Goal: Task Accomplishment & Management: Use online tool/utility

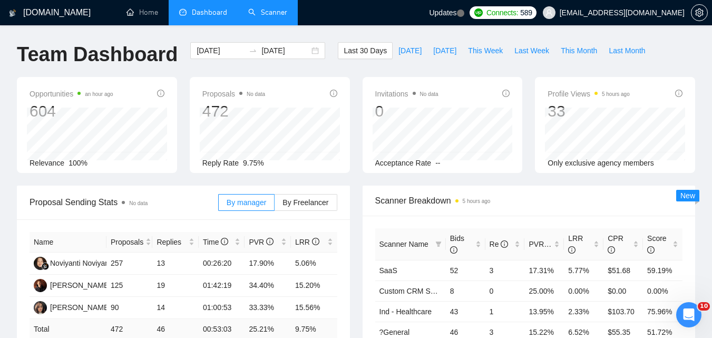
click at [268, 14] on link "Scanner" at bounding box center [267, 12] width 39 height 9
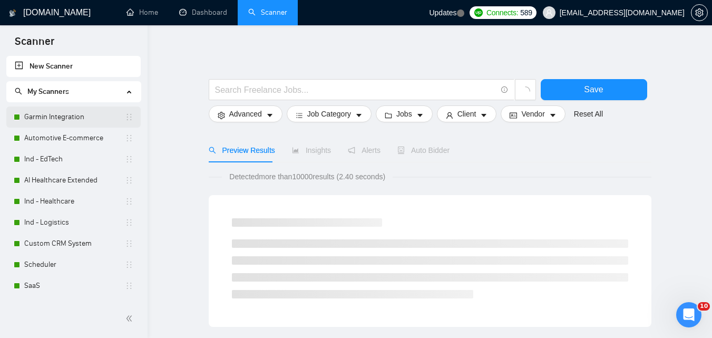
click at [64, 117] on link "Garmin Integration" at bounding box center [74, 116] width 101 height 21
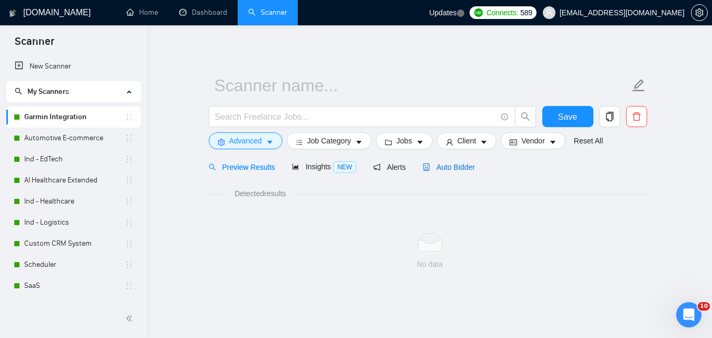
click at [449, 169] on span "Auto Bidder" at bounding box center [449, 167] width 52 height 8
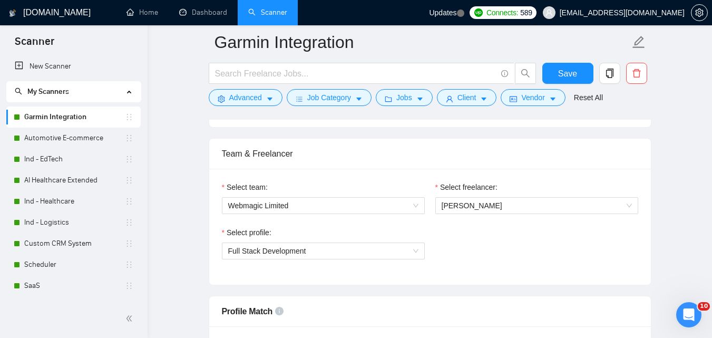
scroll to position [527, 0]
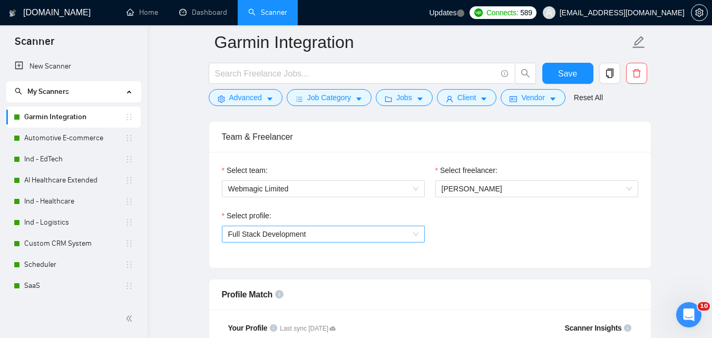
click at [365, 226] on span "Full Stack Development" at bounding box center [323, 234] width 190 height 16
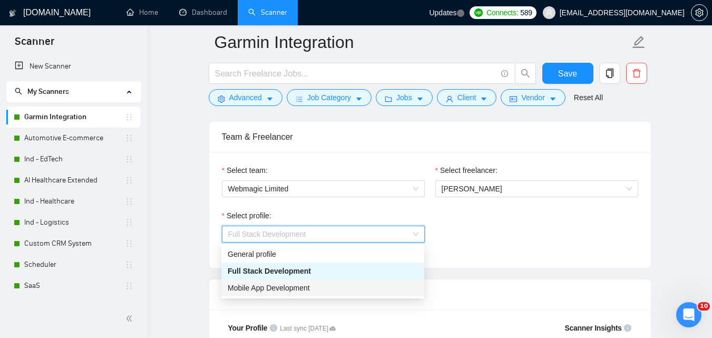
click at [323, 287] on div "Mobile App Development" at bounding box center [323, 288] width 190 height 12
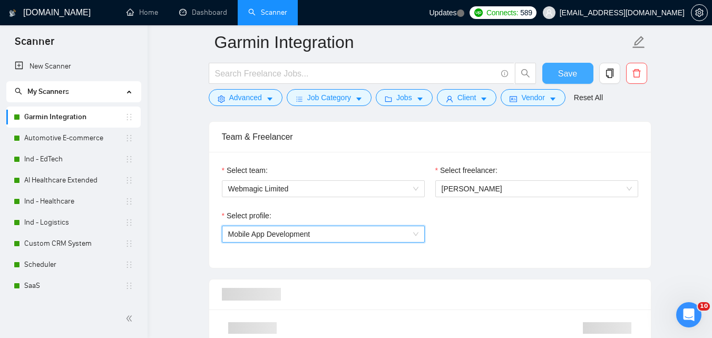
click at [560, 69] on span "Save" at bounding box center [567, 73] width 19 height 13
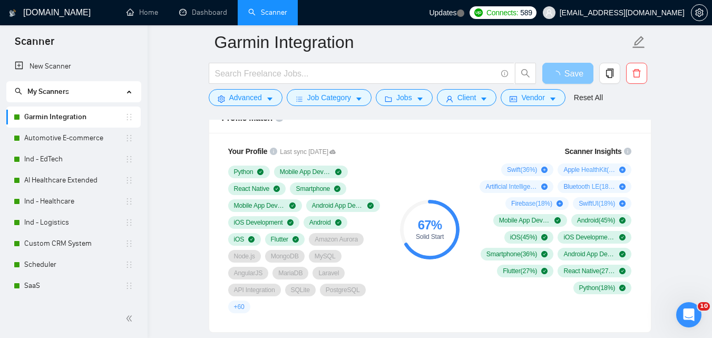
scroll to position [685, 0]
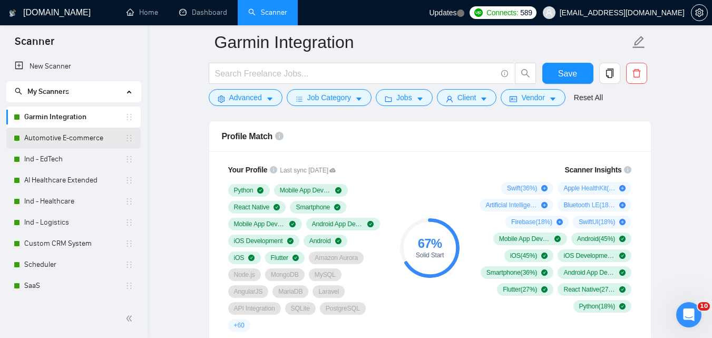
click at [45, 138] on link "Automotive E-commerce" at bounding box center [74, 138] width 101 height 21
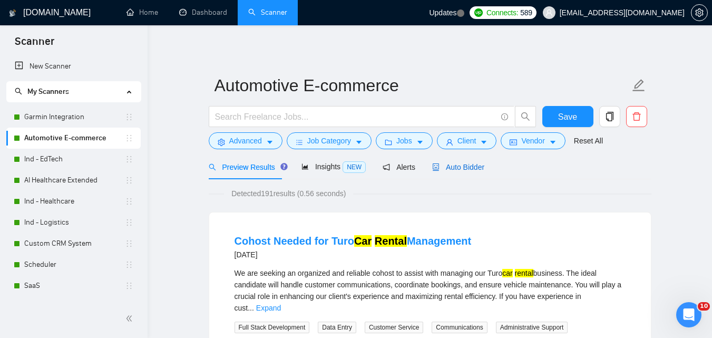
click at [446, 165] on span "Auto Bidder" at bounding box center [458, 167] width 52 height 8
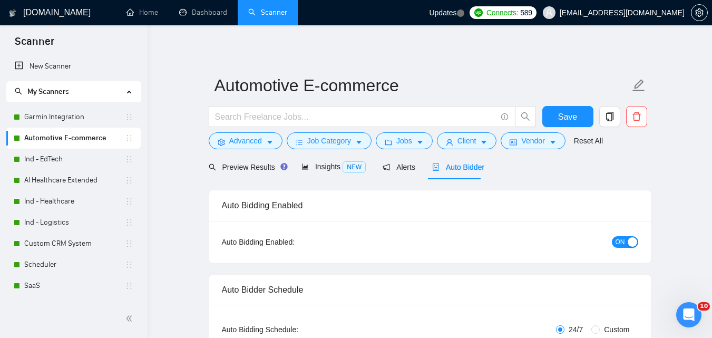
checkbox input "true"
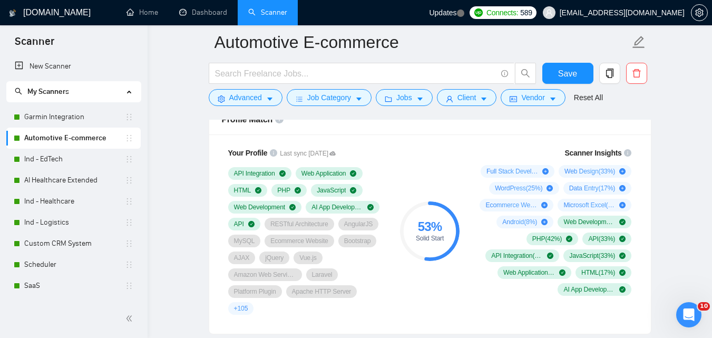
scroll to position [685, 0]
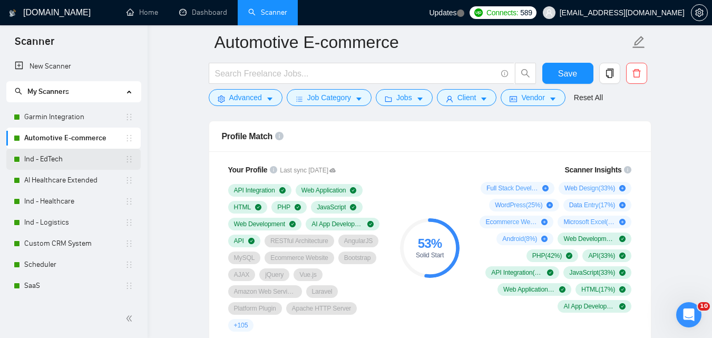
click at [56, 158] on link "Ind - EdTech" at bounding box center [74, 159] width 101 height 21
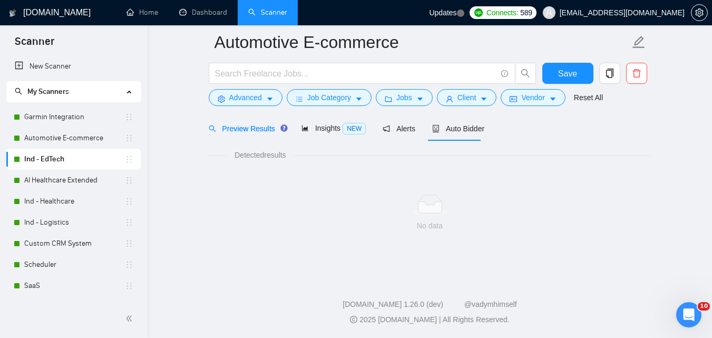
scroll to position [672, 0]
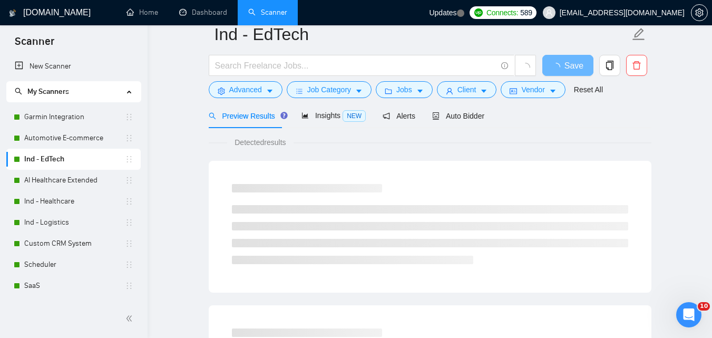
scroll to position [0, 0]
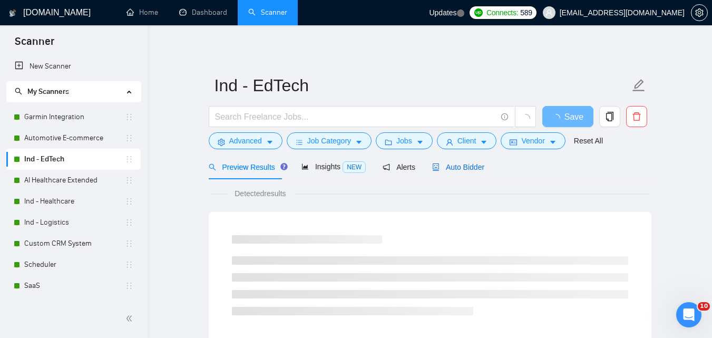
click at [449, 164] on span "Auto Bidder" at bounding box center [458, 167] width 52 height 8
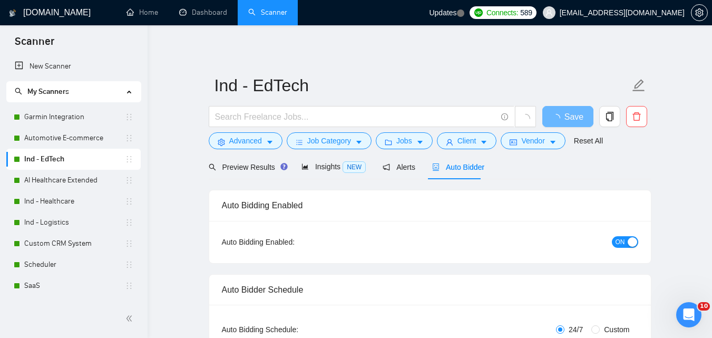
checkbox input "true"
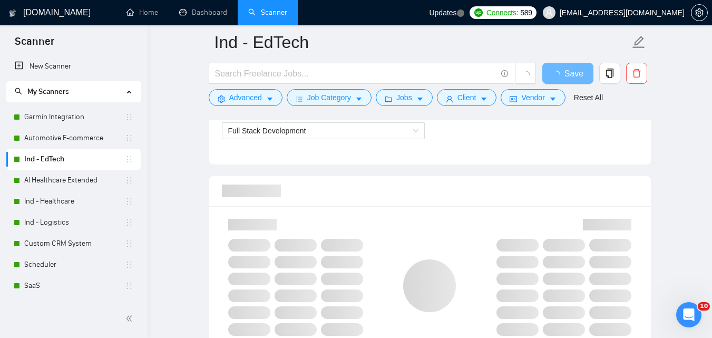
scroll to position [685, 0]
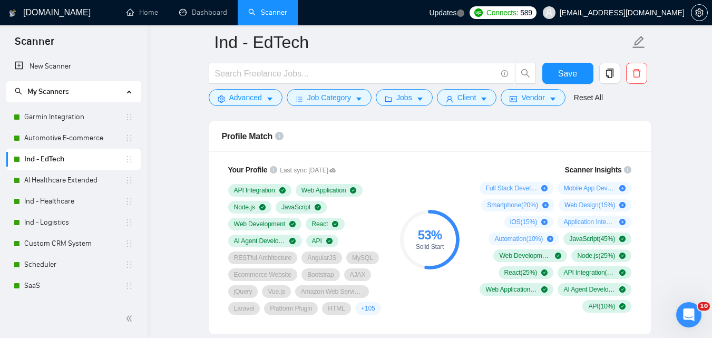
click at [53, 184] on link "AI Healthcare Extended" at bounding box center [74, 180] width 101 height 21
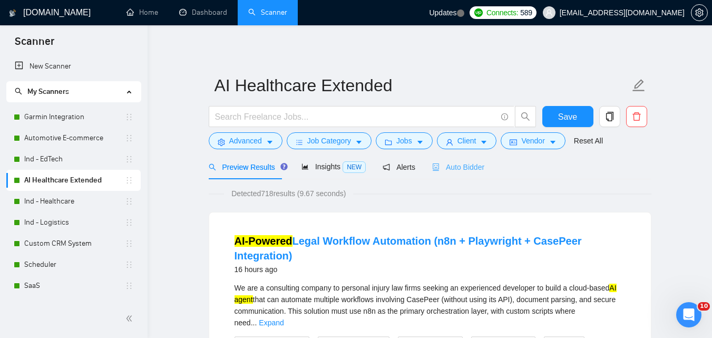
click at [447, 176] on div "Auto Bidder" at bounding box center [458, 166] width 52 height 25
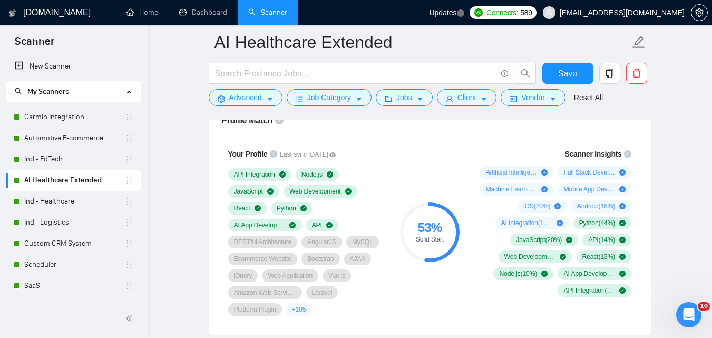
scroll to position [685, 0]
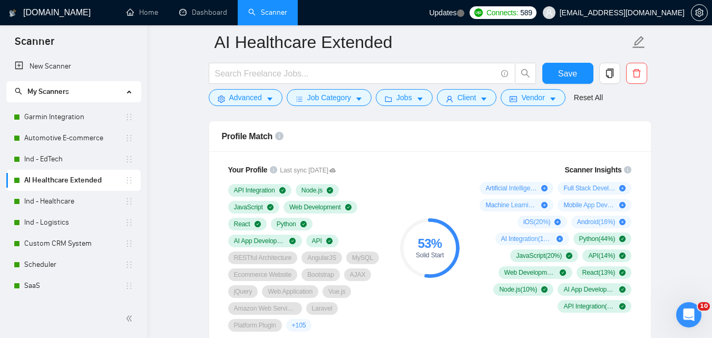
click at [82, 192] on link "Ind - Healthcare" at bounding box center [74, 201] width 101 height 21
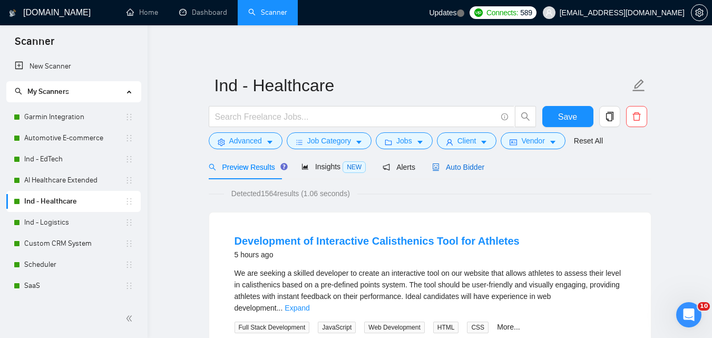
click at [449, 163] on span "Auto Bidder" at bounding box center [458, 167] width 52 height 8
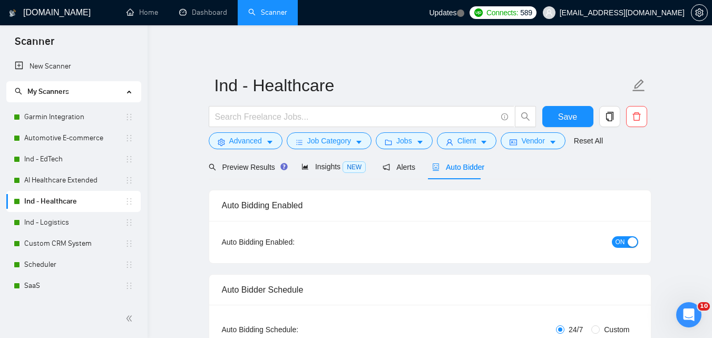
checkbox input "true"
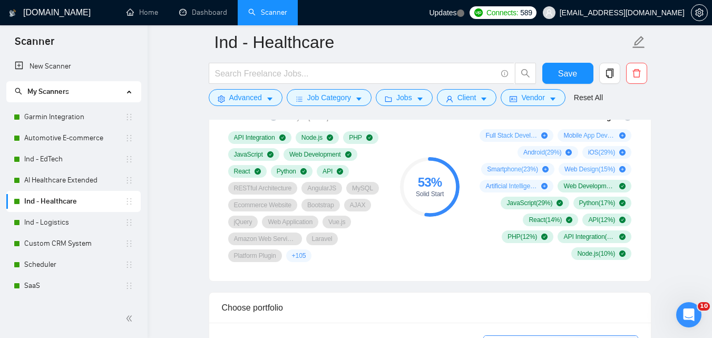
scroll to position [685, 0]
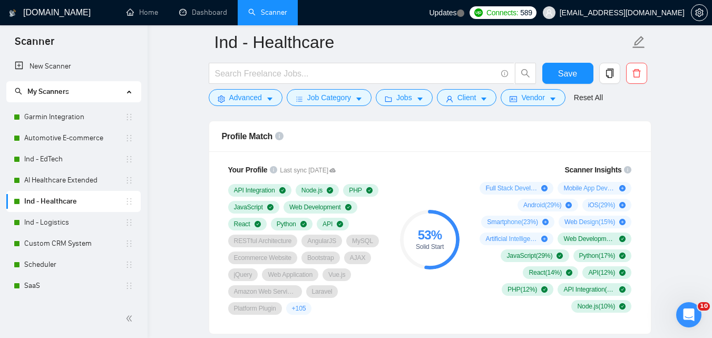
click at [63, 219] on link "Ind - Logistics" at bounding box center [74, 222] width 101 height 21
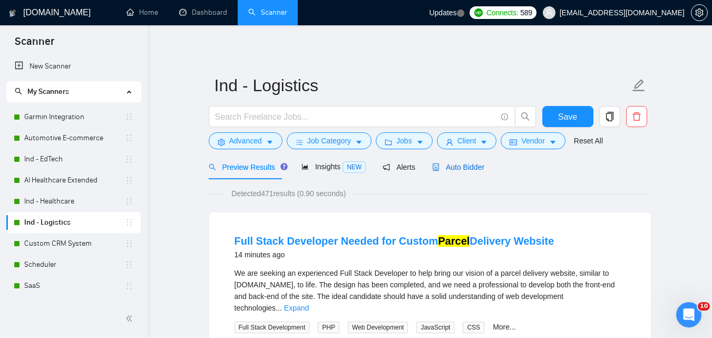
click at [467, 172] on div "Auto Bidder" at bounding box center [458, 167] width 52 height 12
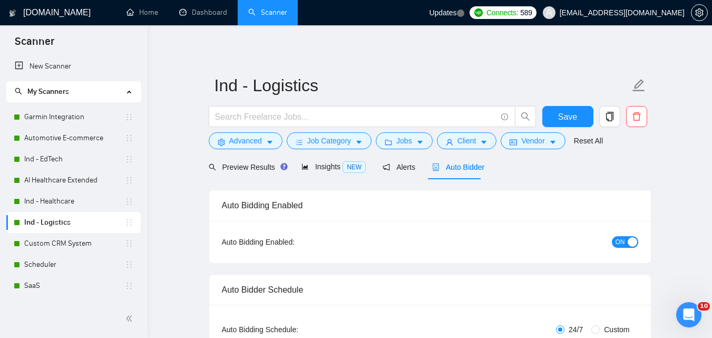
checkbox input "true"
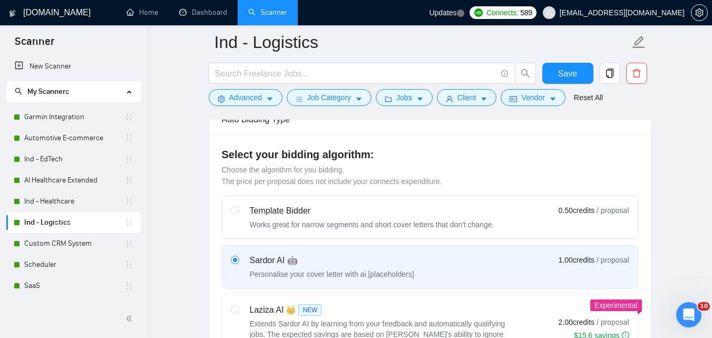
scroll to position [685, 0]
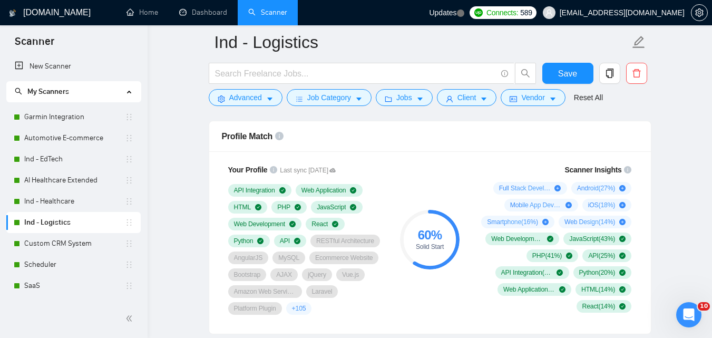
click at [79, 243] on link "Custom CRM System" at bounding box center [74, 243] width 101 height 21
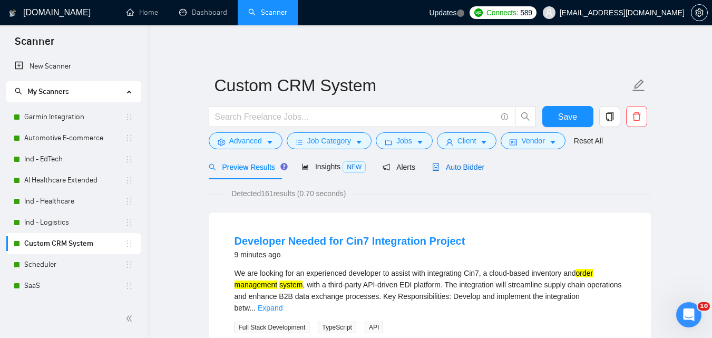
click at [448, 169] on span "Auto Bidder" at bounding box center [458, 167] width 52 height 8
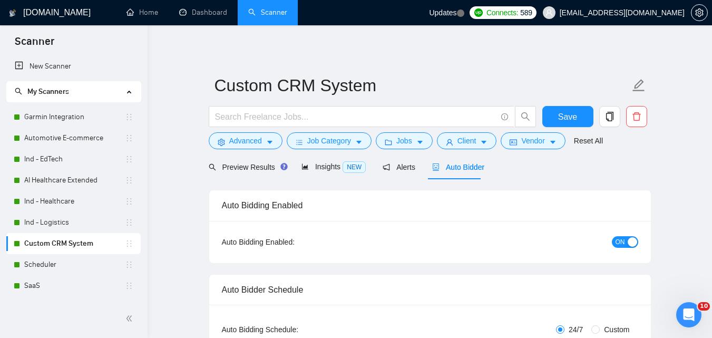
checkbox input "true"
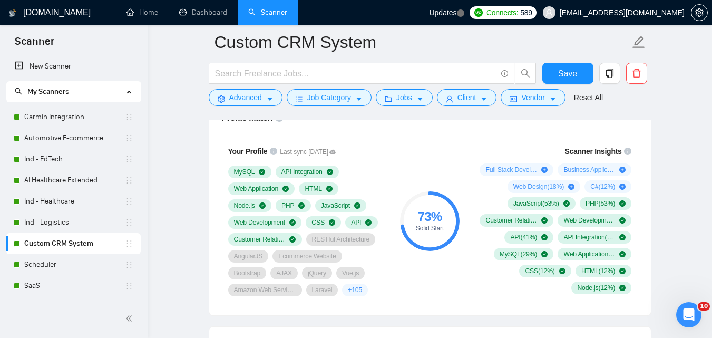
scroll to position [685, 0]
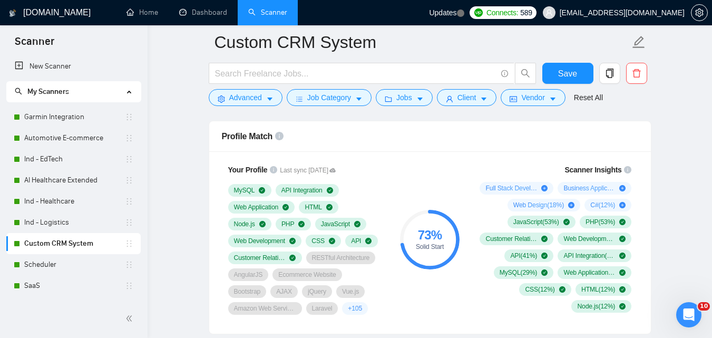
click at [67, 268] on link "Scheduler" at bounding box center [74, 264] width 101 height 21
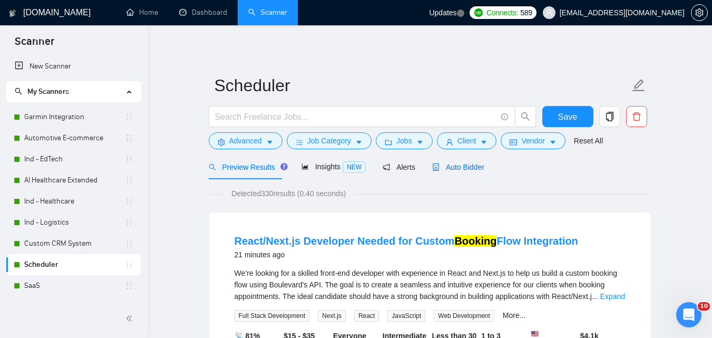
click at [474, 168] on span "Auto Bidder" at bounding box center [458, 167] width 52 height 8
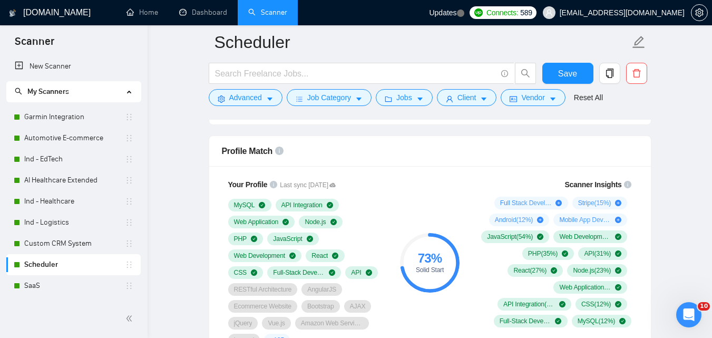
scroll to position [685, 0]
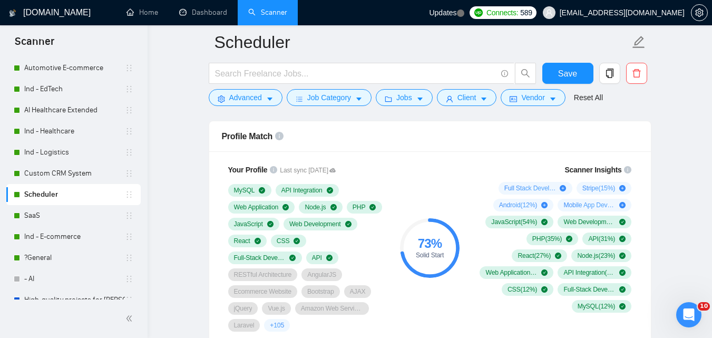
scroll to position [81, 0]
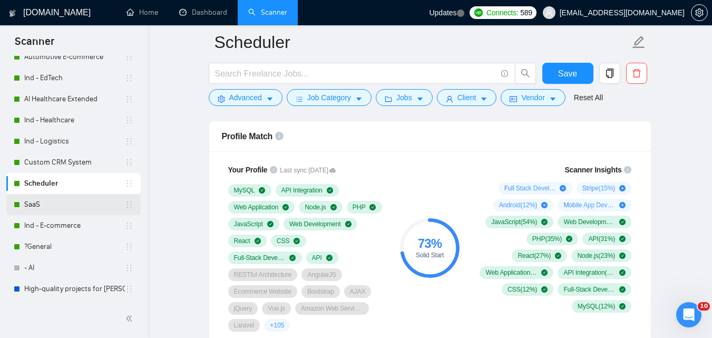
click at [61, 198] on link "SaaS" at bounding box center [74, 204] width 101 height 21
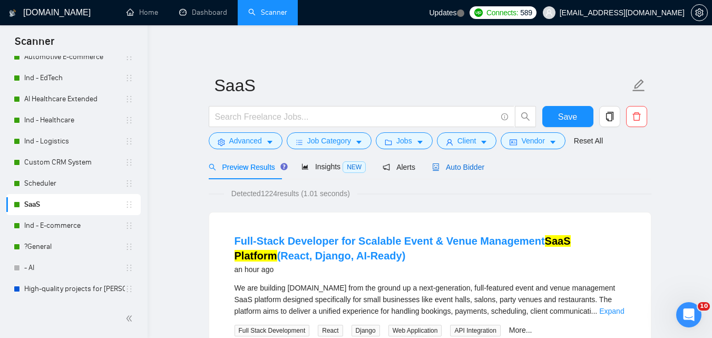
click at [451, 163] on span "Auto Bidder" at bounding box center [458, 167] width 52 height 8
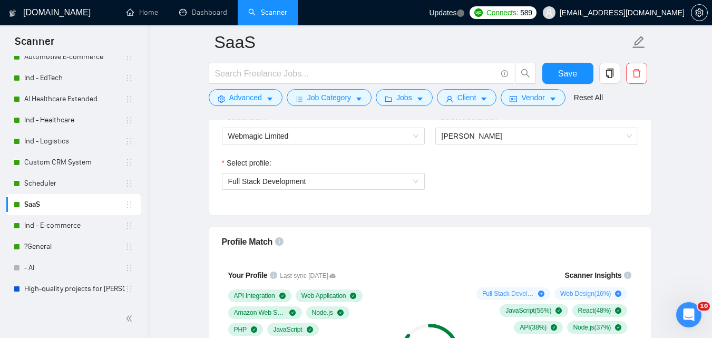
scroll to position [685, 0]
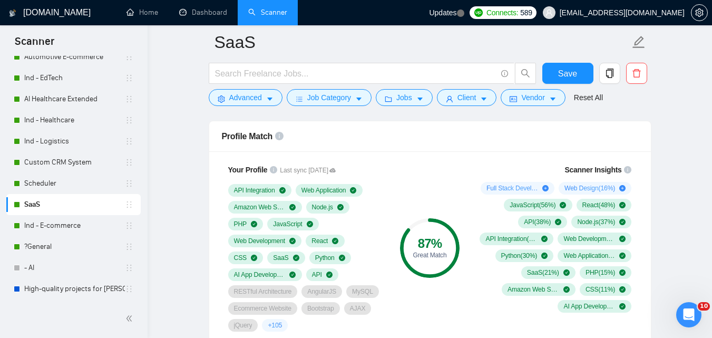
click at [91, 227] on link "Ind - E-commerce" at bounding box center [74, 225] width 101 height 21
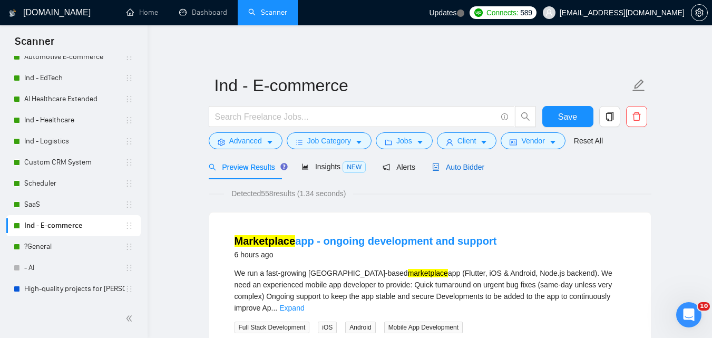
click at [446, 165] on span "Auto Bidder" at bounding box center [458, 167] width 52 height 8
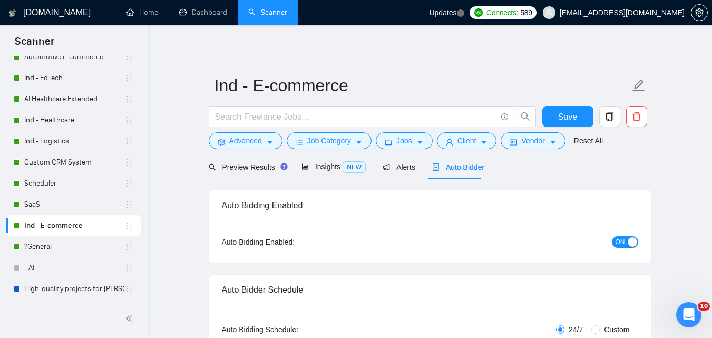
checkbox input "true"
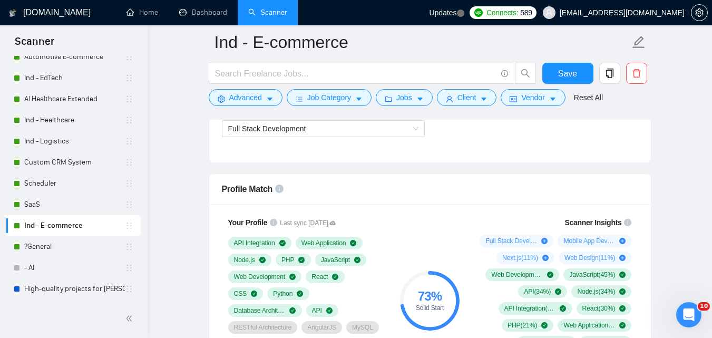
scroll to position [685, 0]
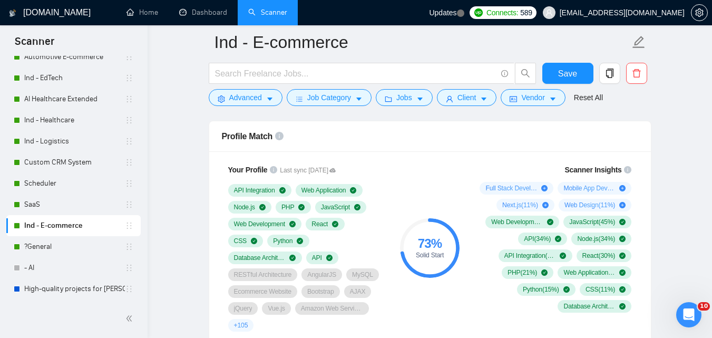
click at [21, 242] on div "?General" at bounding box center [74, 246] width 120 height 21
click at [48, 237] on link "?General" at bounding box center [74, 246] width 101 height 21
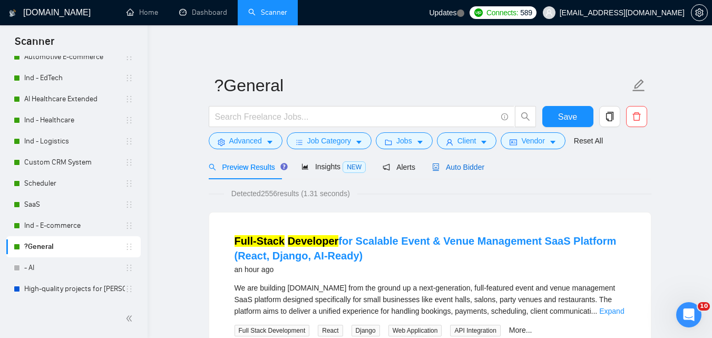
click at [453, 164] on span "Auto Bidder" at bounding box center [458, 167] width 52 height 8
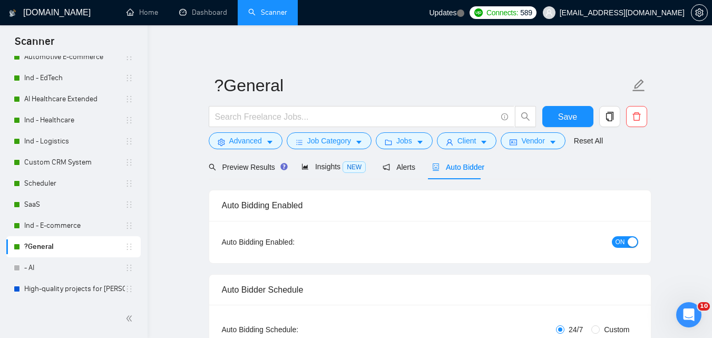
checkbox input "true"
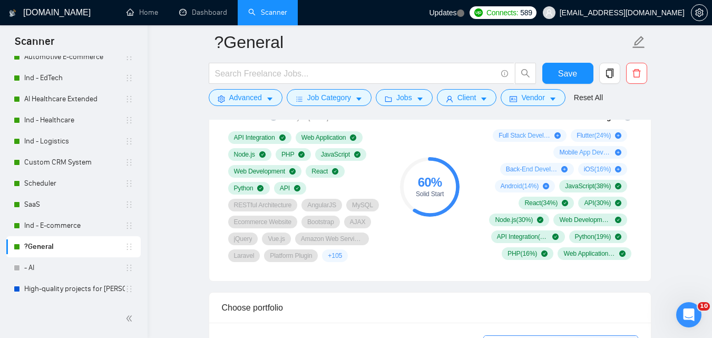
scroll to position [685, 0]
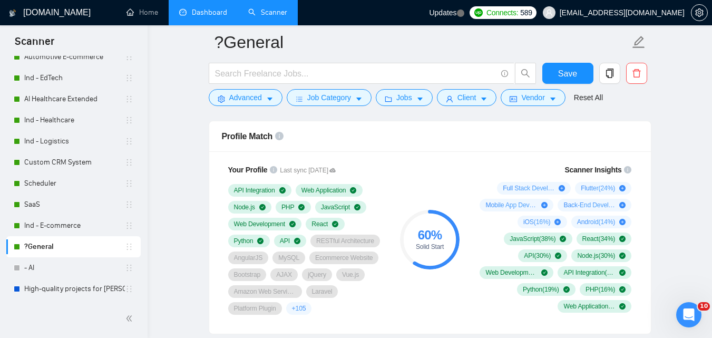
click at [197, 14] on link "Dashboard" at bounding box center [203, 12] width 48 height 9
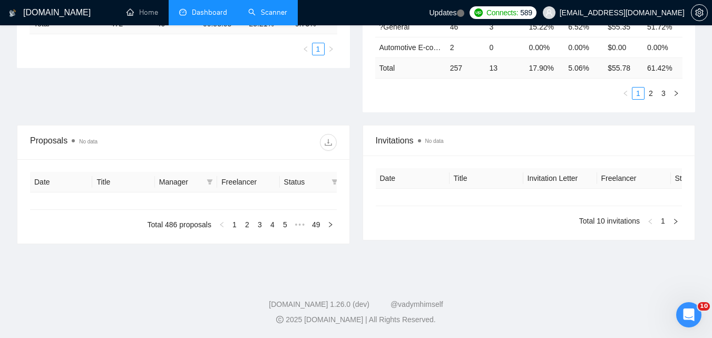
type input "[DATE]"
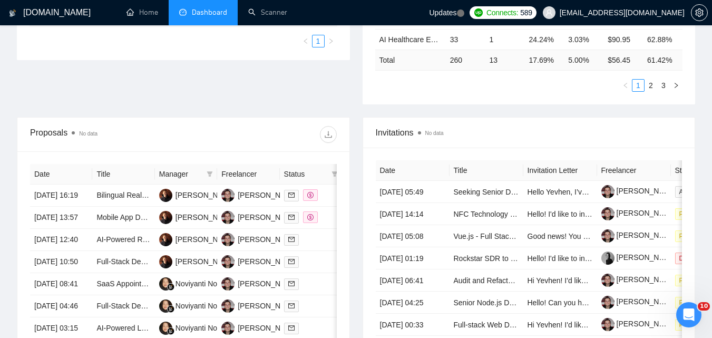
scroll to position [471, 0]
